Goal: Information Seeking & Learning: Learn about a topic

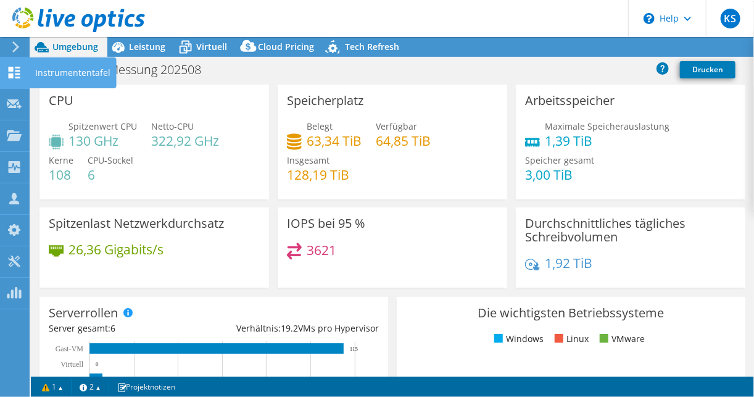
click at [10, 75] on use at bounding box center [15, 73] width 12 height 12
select select "USD"
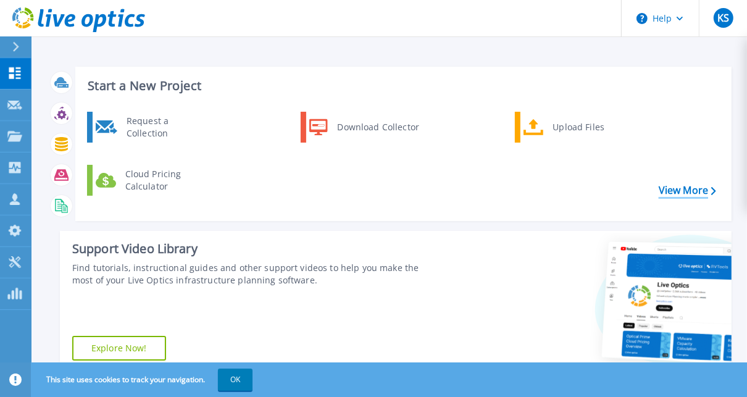
click at [670, 190] on link "View More" at bounding box center [687, 191] width 57 height 12
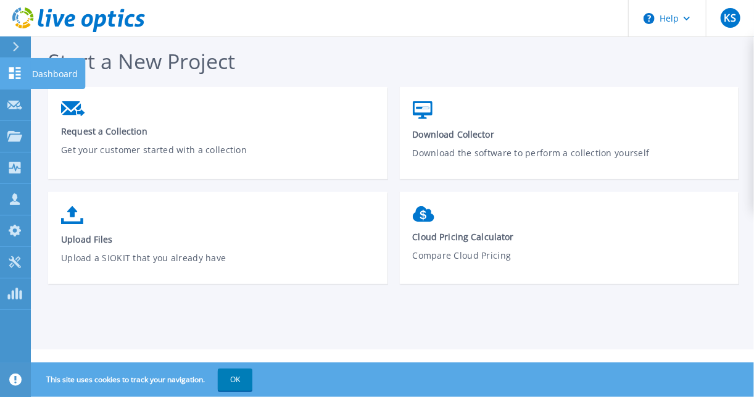
click at [12, 72] on icon at bounding box center [15, 73] width 12 height 12
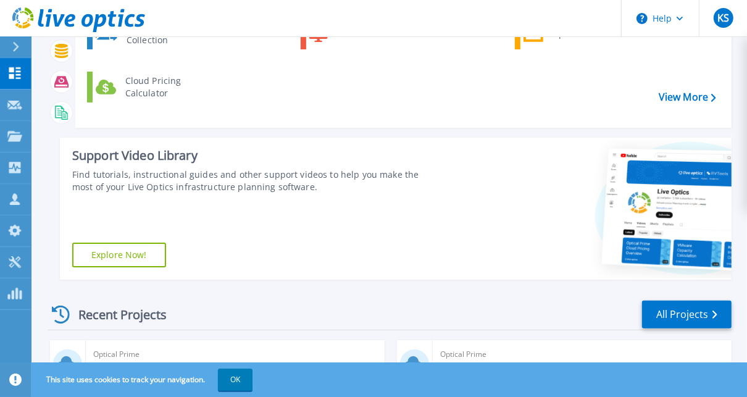
scroll to position [247, 0]
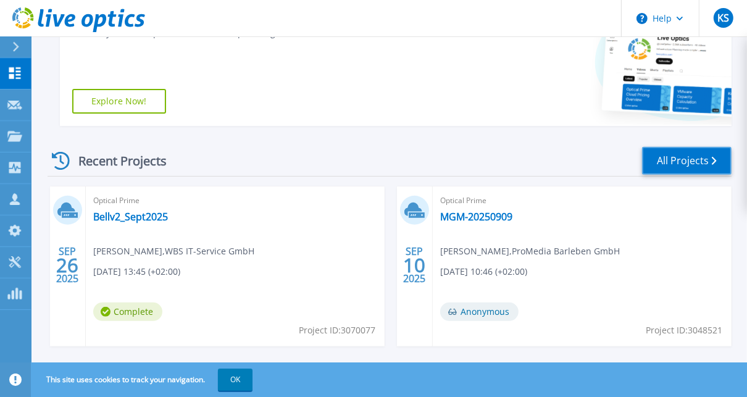
click at [698, 169] on link "All Projects" at bounding box center [687, 161] width 90 height 28
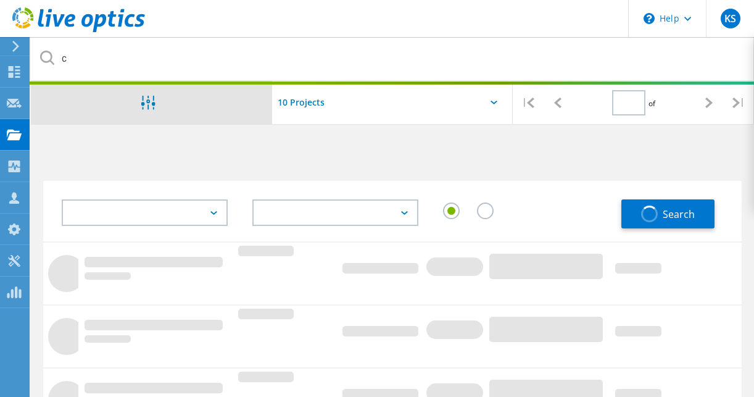
type input "1"
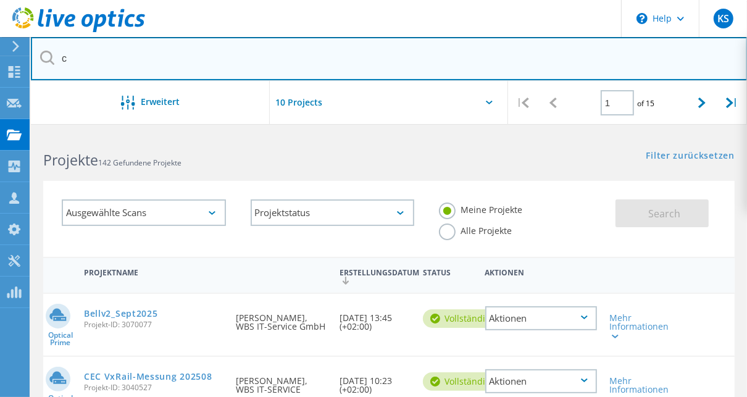
drag, startPoint x: 84, startPoint y: 58, endPoint x: 36, endPoint y: 59, distance: 48.2
click at [35, 59] on input "c" at bounding box center [389, 58] width 717 height 43
type input "aap"
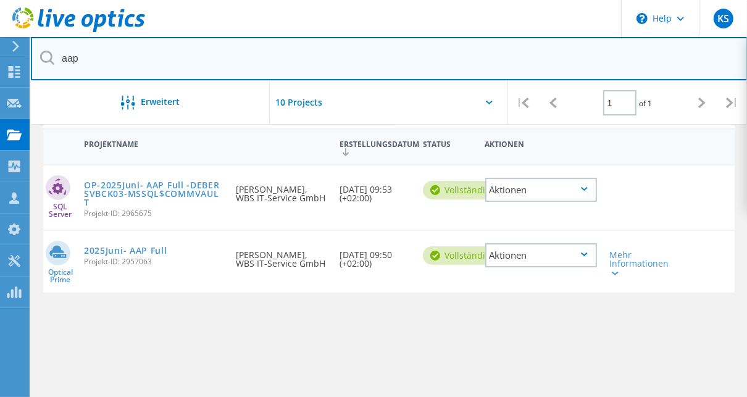
scroll to position [148, 0]
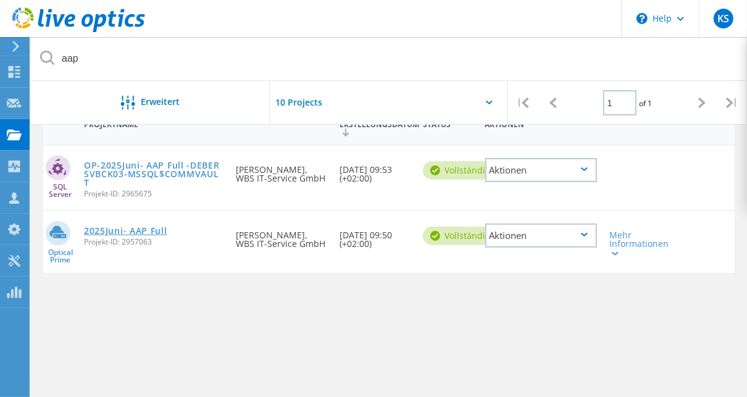
click at [114, 233] on link "2025Juni- AAP Full" at bounding box center [125, 231] width 83 height 9
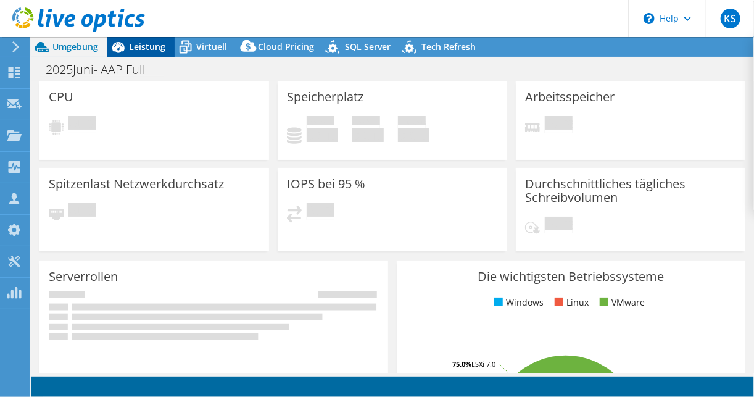
select select "EUFrankfurt"
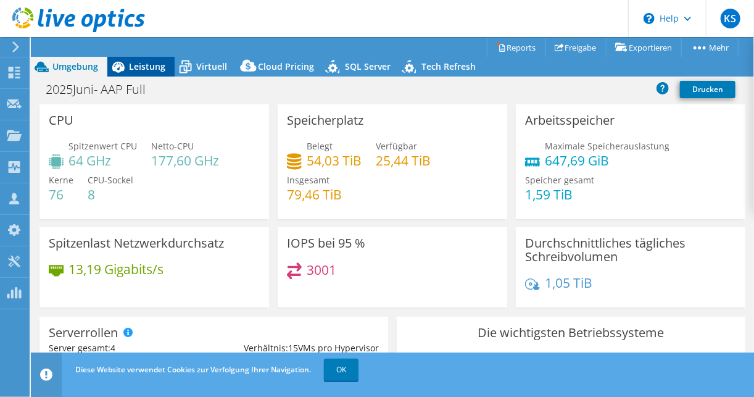
click at [156, 72] on span "Leistung" at bounding box center [147, 67] width 36 height 12
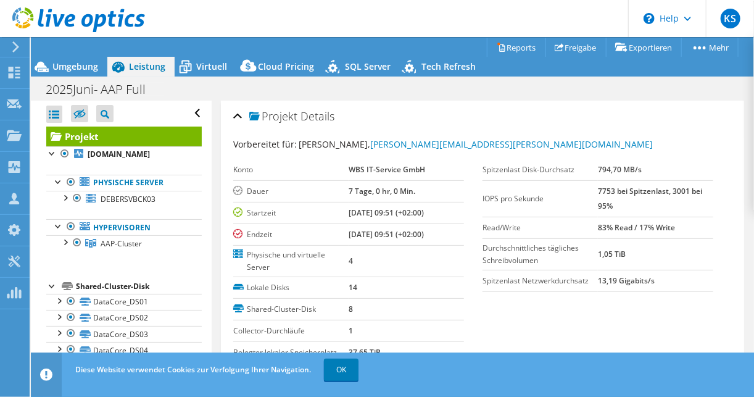
scroll to position [49, 0]
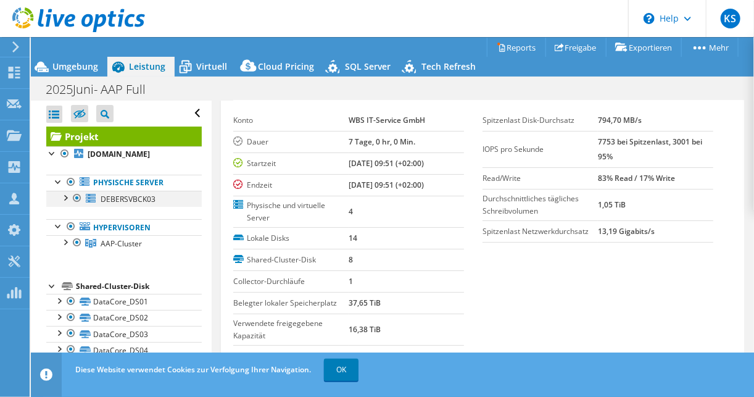
click at [77, 194] on div at bounding box center [77, 198] width 12 height 15
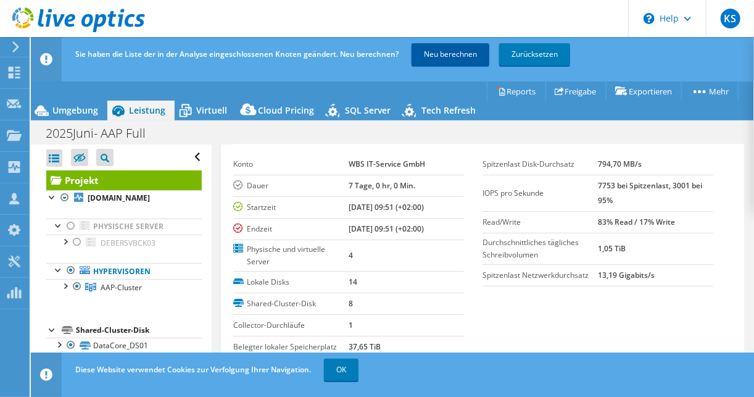
click at [428, 54] on link "Neu berechnen" at bounding box center [451, 54] width 78 height 22
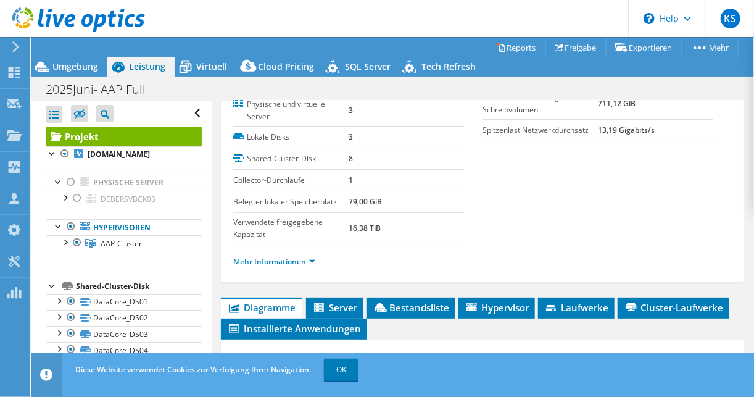
scroll to position [99, 0]
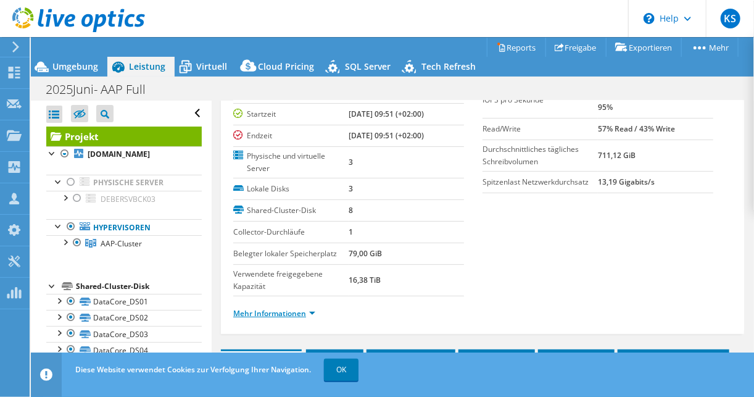
click at [293, 308] on link "Mehr Informationen" at bounding box center [274, 313] width 82 height 10
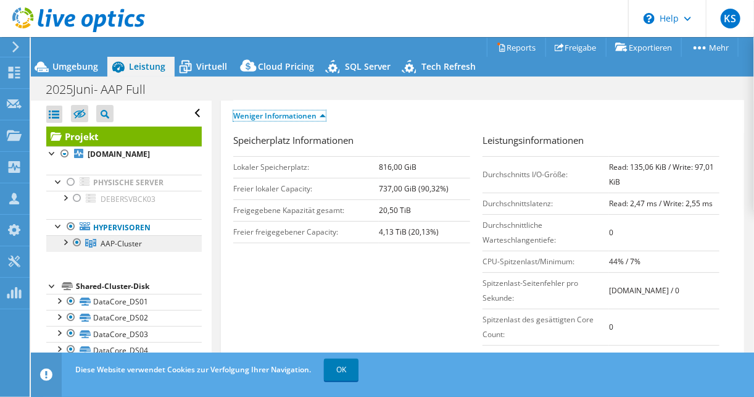
scroll to position [43, 0]
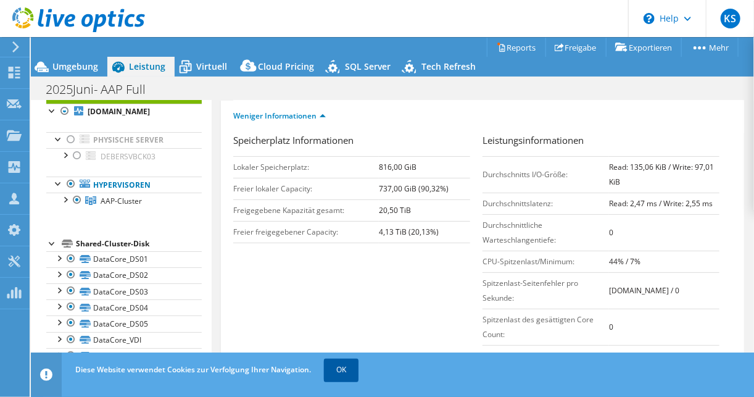
click at [340, 374] on link "OK" at bounding box center [341, 370] width 35 height 22
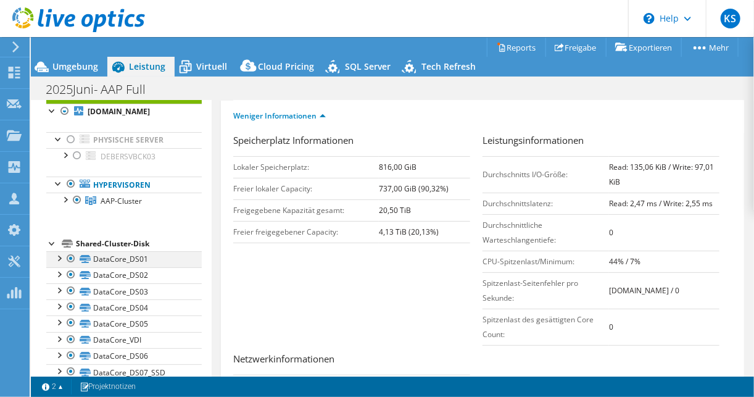
click at [58, 257] on div at bounding box center [58, 257] width 12 height 12
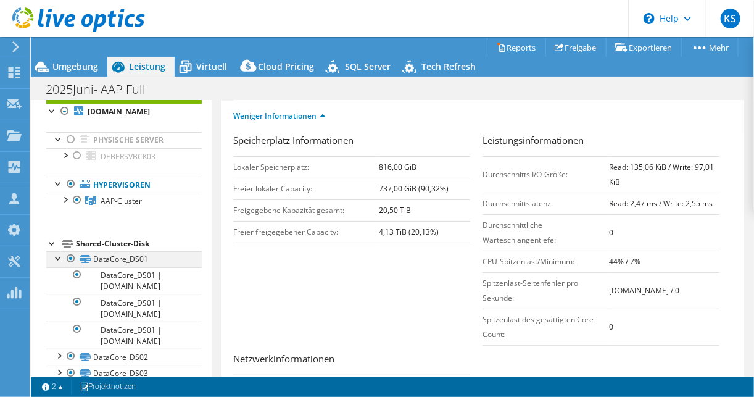
click at [58, 257] on div at bounding box center [58, 257] width 12 height 12
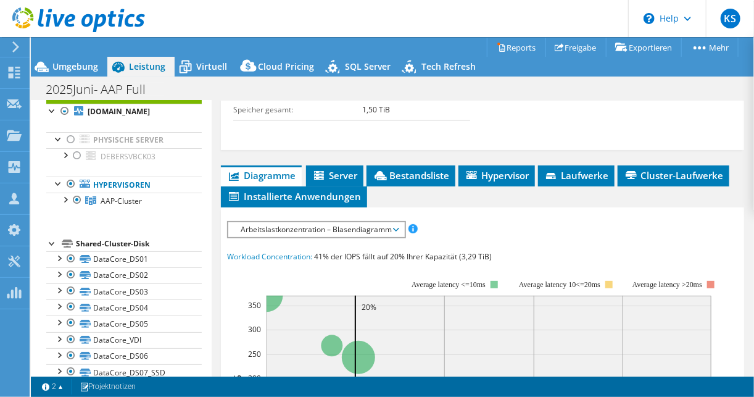
scroll to position [691, 0]
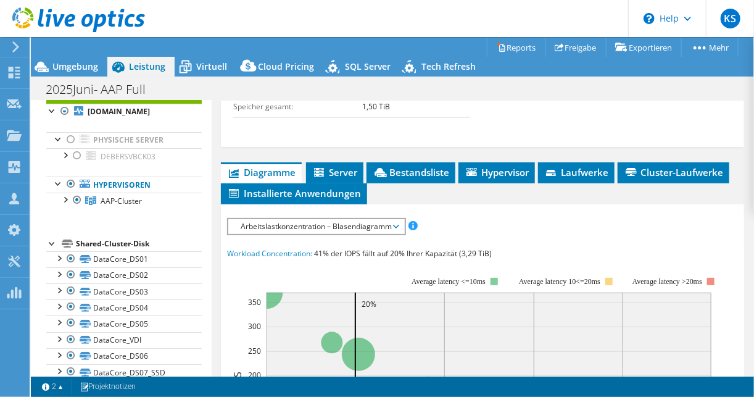
click at [317, 219] on span "Arbeitslastkonzentration – Blasendiagramm" at bounding box center [317, 226] width 164 height 15
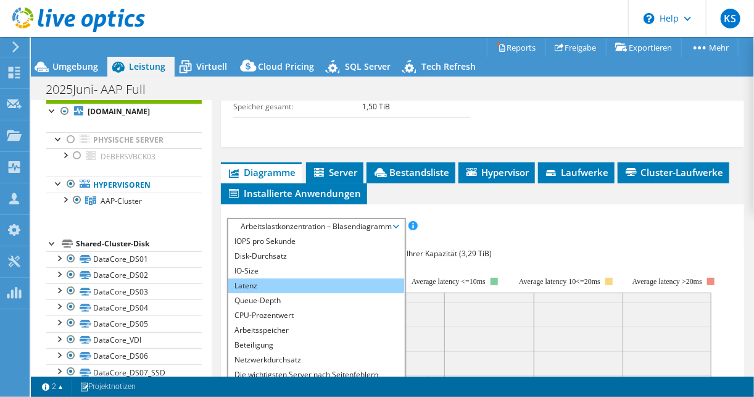
click at [291, 278] on li "Latenz" at bounding box center [316, 285] width 176 height 15
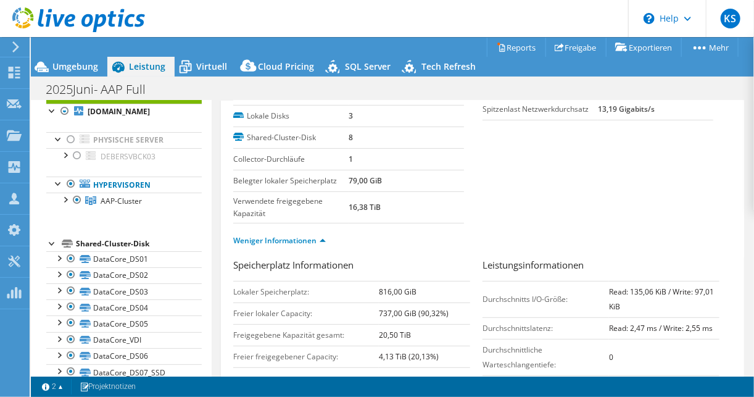
scroll to position [198, 0]
